Goal: Transaction & Acquisition: Purchase product/service

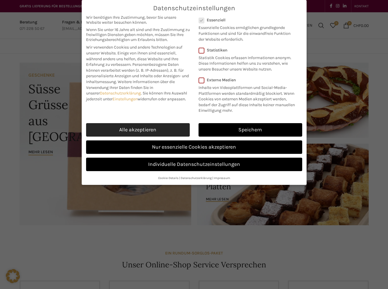
click at [167, 127] on link "Alle akzeptieren" at bounding box center [138, 129] width 104 height 13
checkbox input "true"
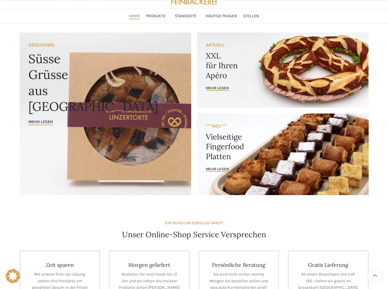
scroll to position [59, 0]
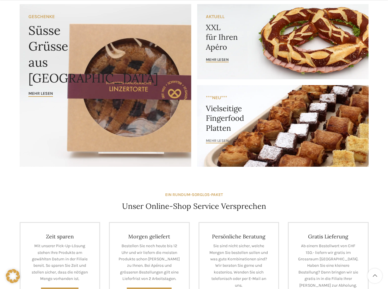
click at [221, 142] on span "mehr lesen" at bounding box center [217, 140] width 23 height 5
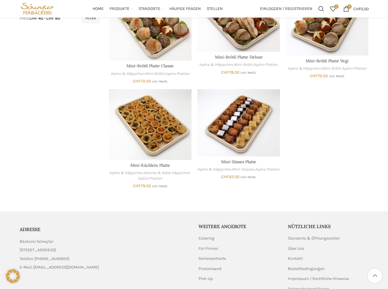
scroll to position [347, 0]
